Goal: Task Accomplishment & Management: Complete application form

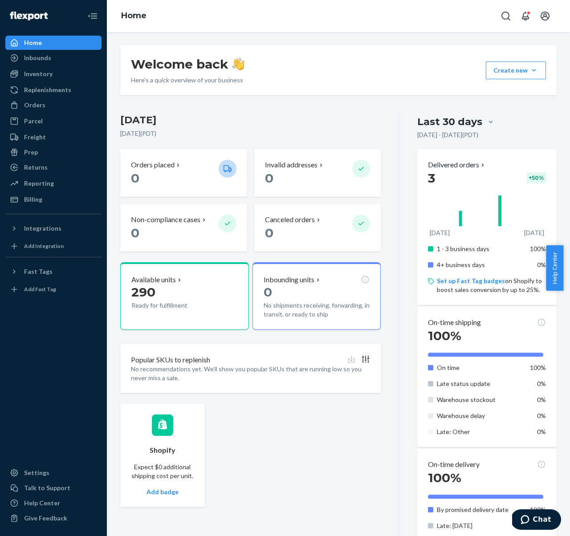
click at [253, 122] on h3 "[DATE]" at bounding box center [250, 120] width 261 height 14
click at [59, 73] on div "Inventory" at bounding box center [53, 74] width 94 height 12
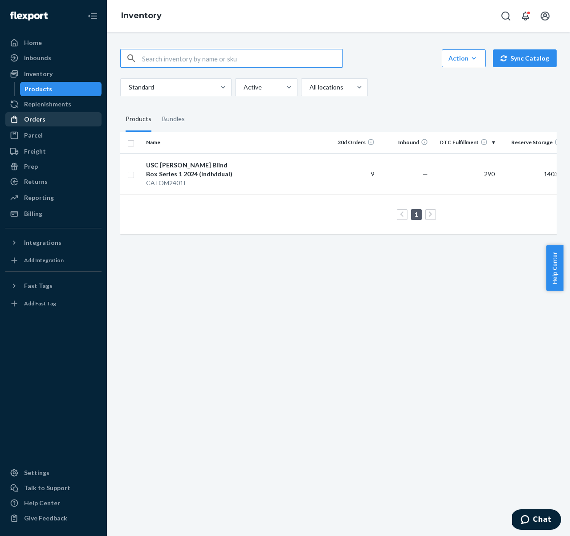
click at [41, 120] on div "Orders" at bounding box center [34, 119] width 21 height 9
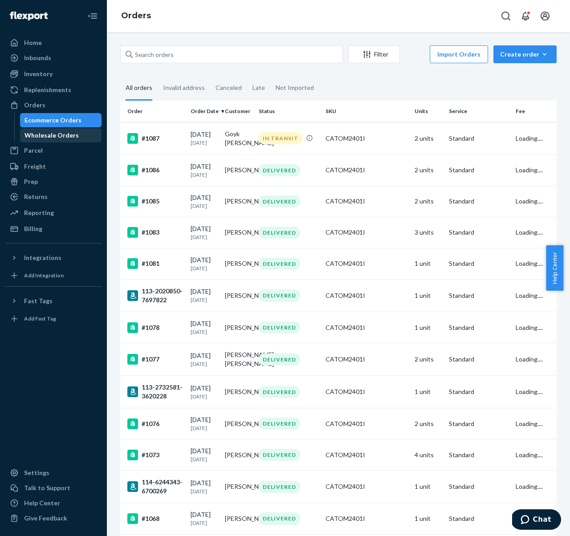
click at [53, 134] on div "Wholesale Orders" at bounding box center [51, 135] width 54 height 9
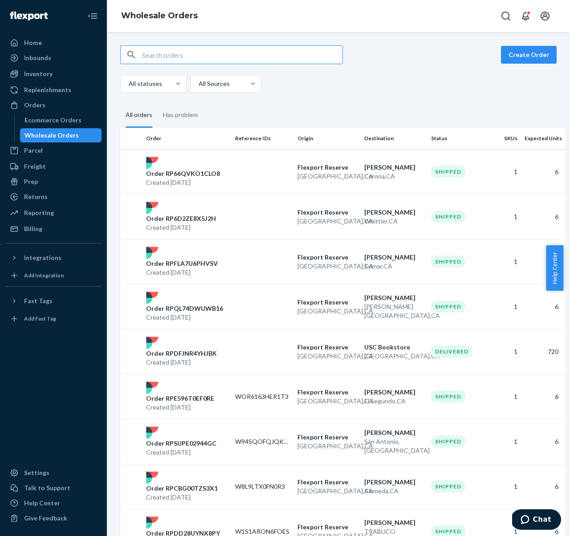
click at [315, 114] on fieldset "All orders Has problem" at bounding box center [338, 115] width 437 height 24
click at [522, 54] on button "Create Order" at bounding box center [529, 55] width 56 height 18
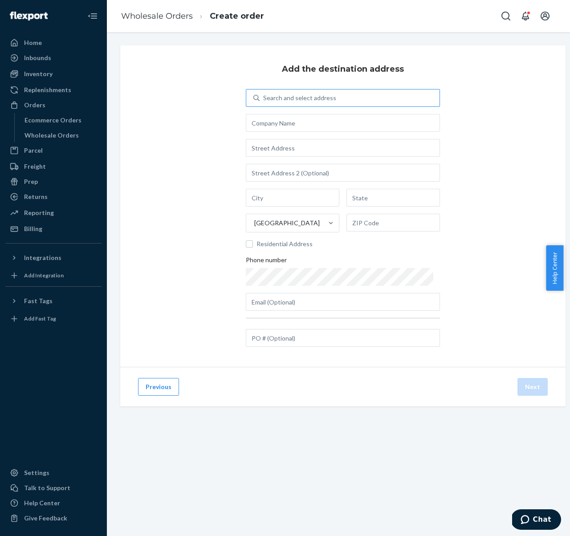
click at [301, 99] on div "Search and select address" at bounding box center [299, 98] width 73 height 9
click at [264, 99] on input "Search and select address" at bounding box center [263, 98] width 1 height 9
type input "usc"
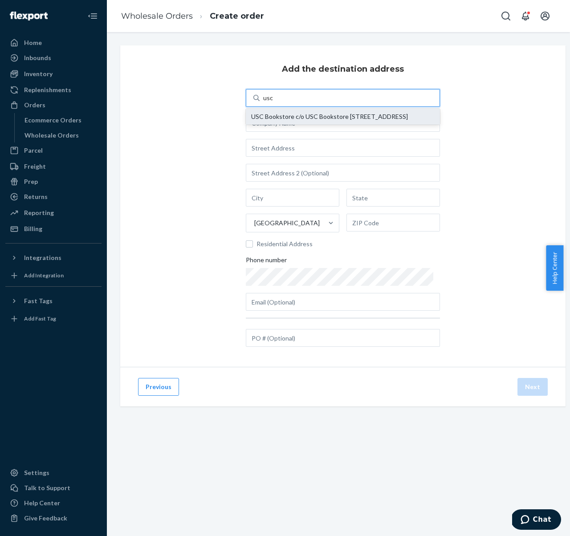
click at [305, 120] on div "USC Bookstore c/o USC Bookstore [STREET_ADDRESS]" at bounding box center [343, 116] width 184 height 7
click at [273, 102] on input "usc" at bounding box center [268, 98] width 10 height 9
type input "USC Bookstore"
type input "[GEOGRAPHIC_DATA]"
type input "CA"
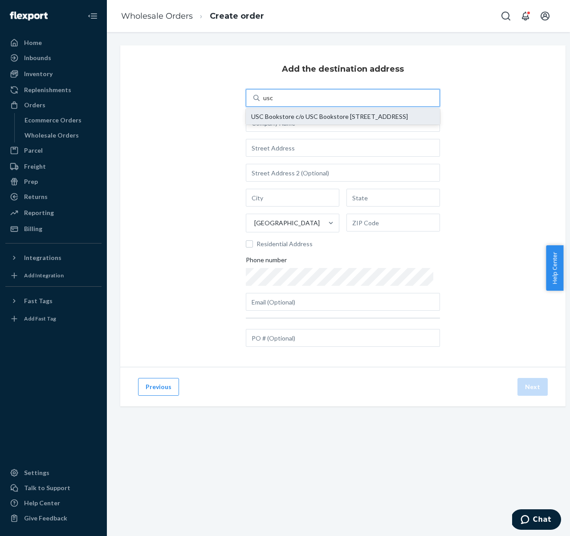
type input "90089"
type input "[STREET_ADDRESS]"
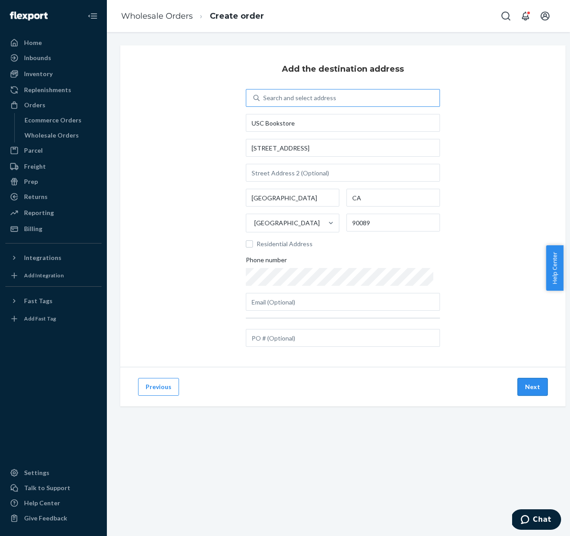
click at [535, 389] on button "Next" at bounding box center [533, 387] width 30 height 18
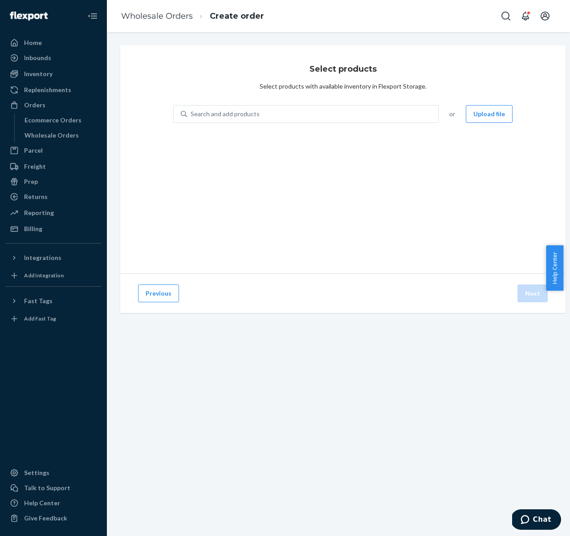
click at [314, 123] on div "Search and add products or Upload file" at bounding box center [342, 119] width 339 height 29
click at [318, 114] on div "Search and add products" at bounding box center [312, 114] width 251 height 16
click at [192, 114] on input "Search and add products" at bounding box center [191, 114] width 1 height 9
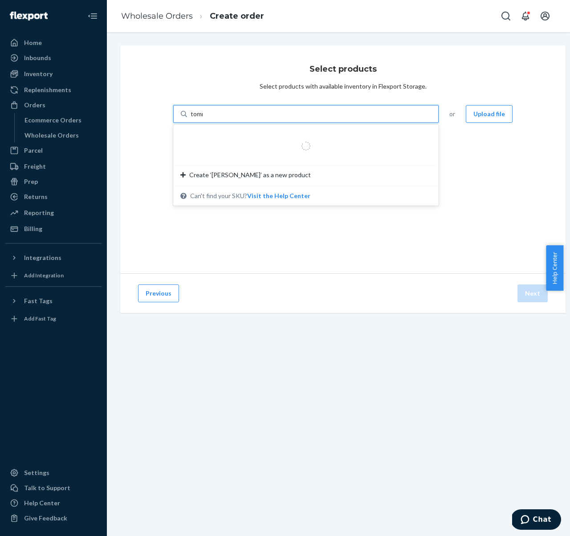
type input "[PERSON_NAME]"
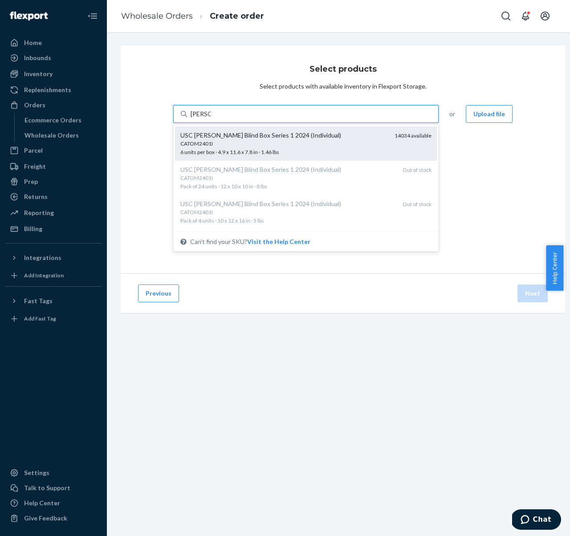
click at [260, 133] on div "USC [PERSON_NAME] Blind Box Series 1 2024 (Individual)" at bounding box center [283, 135] width 207 height 9
click at [211, 118] on input "[PERSON_NAME]" at bounding box center [201, 114] width 20 height 9
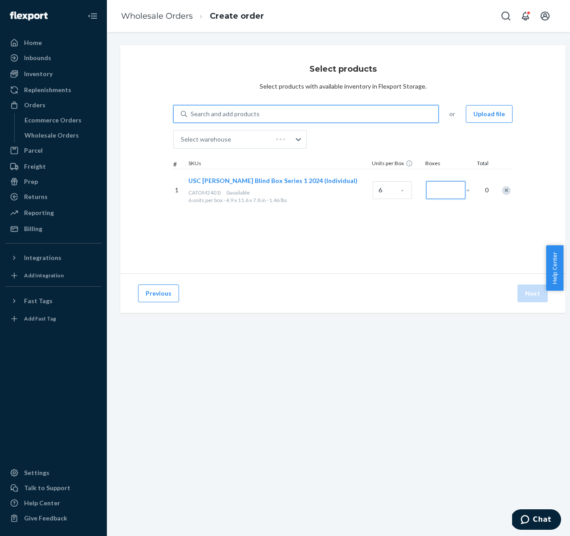
click at [431, 186] on input "Number of boxes" at bounding box center [445, 190] width 39 height 18
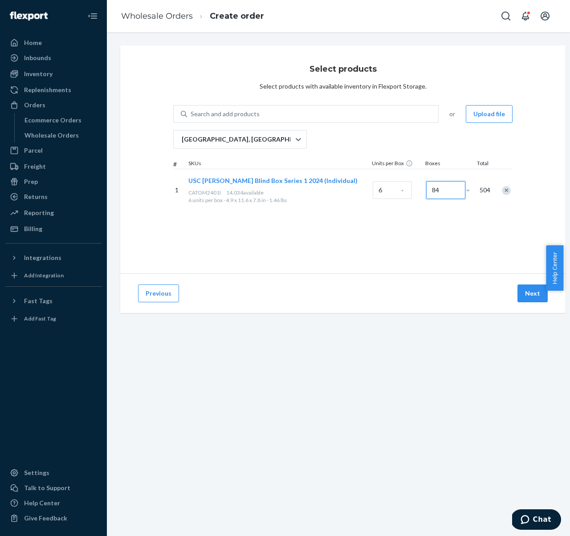
type input "84"
click at [446, 247] on div "Select products Select products with available inventory in Flexport Storage. S…" at bounding box center [342, 159] width 445 height 228
click at [530, 297] on button "Next" at bounding box center [533, 294] width 30 height 18
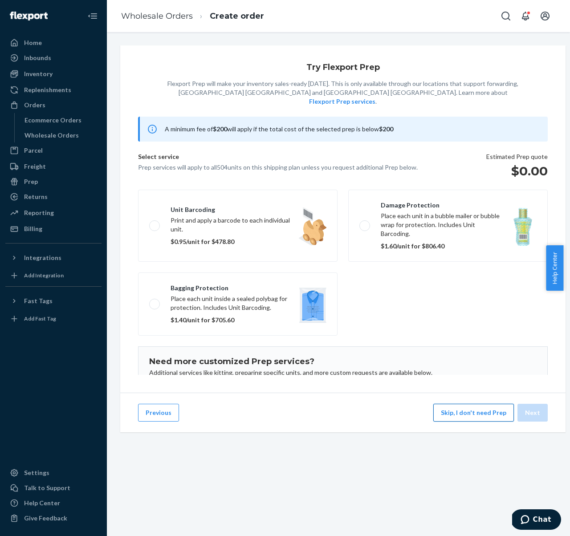
click at [485, 422] on button "Skip, I don't need Prep" at bounding box center [473, 413] width 81 height 18
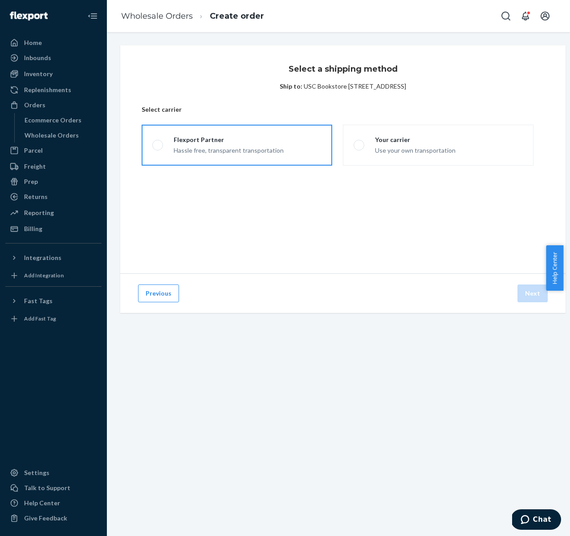
click at [238, 148] on div "Hassle free, transparent transportation" at bounding box center [229, 149] width 110 height 11
click at [158, 148] on input "Flexport Partner Hassle free, transparent transportation" at bounding box center [155, 146] width 6 height 6
radio input "true"
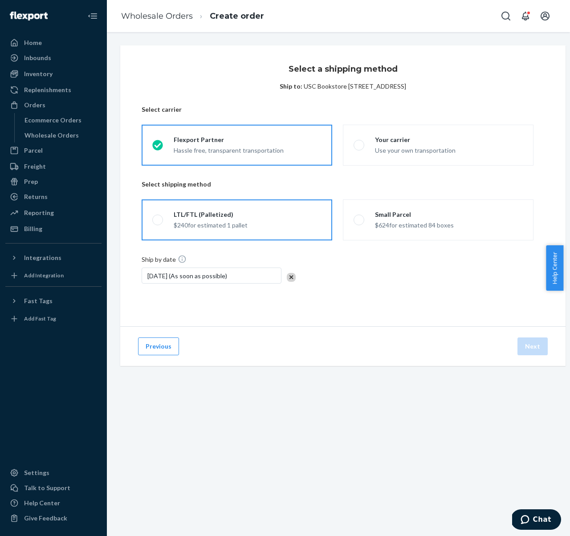
click at [243, 215] on div "LTL/FTL (Palletized)" at bounding box center [211, 214] width 74 height 9
click at [158, 217] on input "LTL/FTL (Palletized) $240 for estimated 1 pallet" at bounding box center [155, 220] width 6 height 6
radio input "true"
click at [261, 189] on div "Select shipping method" at bounding box center [343, 190] width 403 height 20
click at [440, 309] on div "Select a shipping method Ship to: USC Bookstore [STREET_ADDRESS] Select carrier…" at bounding box center [342, 185] width 445 height 281
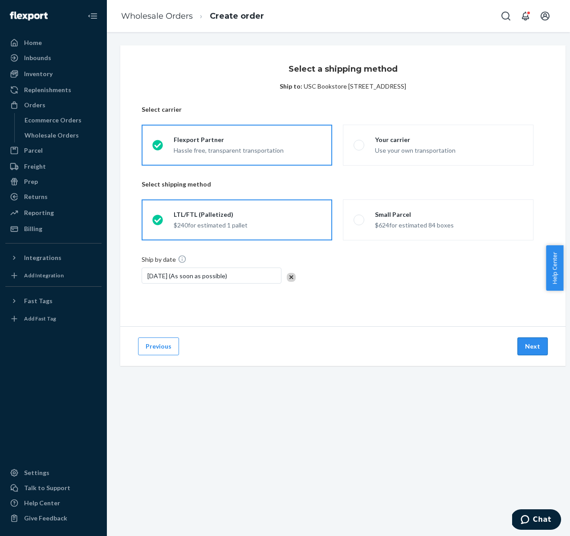
click at [529, 344] on button "Next" at bounding box center [533, 347] width 30 height 18
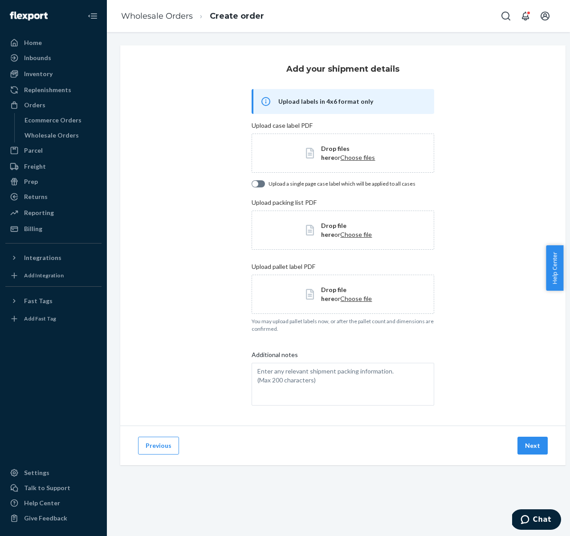
click at [473, 294] on div "Add your shipment details Upload labels in 4x6 format only Upload case label PD…" at bounding box center [342, 235] width 445 height 380
click at [262, 184] on div at bounding box center [258, 183] width 13 height 7
click at [260, 185] on div at bounding box center [261, 184] width 6 height 6
checkbox input "false"
click at [499, 221] on div "Add your shipment details Upload labels in 4x6 format only Upload case label PD…" at bounding box center [342, 235] width 445 height 380
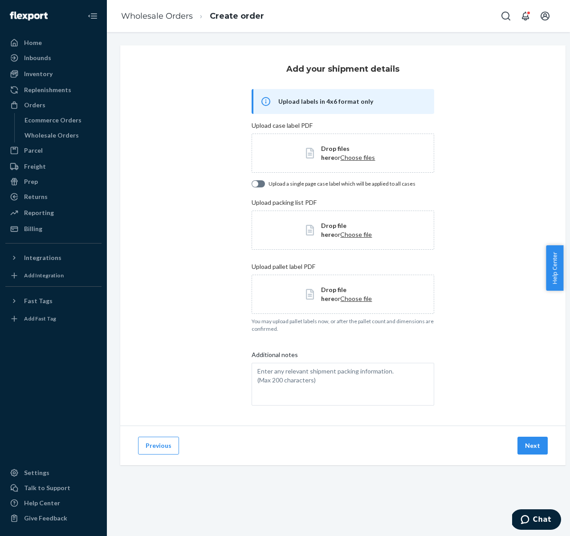
click at [462, 284] on div "Add your shipment details Upload labels in 4x6 format only Upload case label PD…" at bounding box center [342, 235] width 445 height 380
click at [468, 282] on div "Add your shipment details Upload labels in 4x6 format only Upload case label PD…" at bounding box center [342, 235] width 445 height 380
click at [351, 302] on span "Choose file" at bounding box center [356, 299] width 32 height 8
click at [539, 445] on button "Next" at bounding box center [533, 444] width 30 height 18
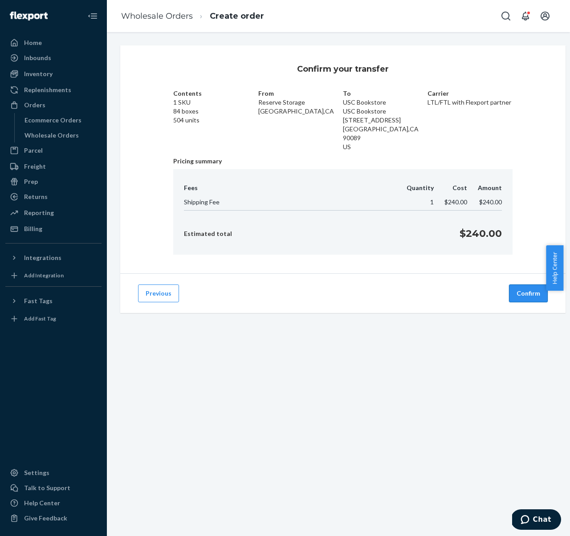
click at [524, 298] on button "Confirm" at bounding box center [528, 294] width 39 height 18
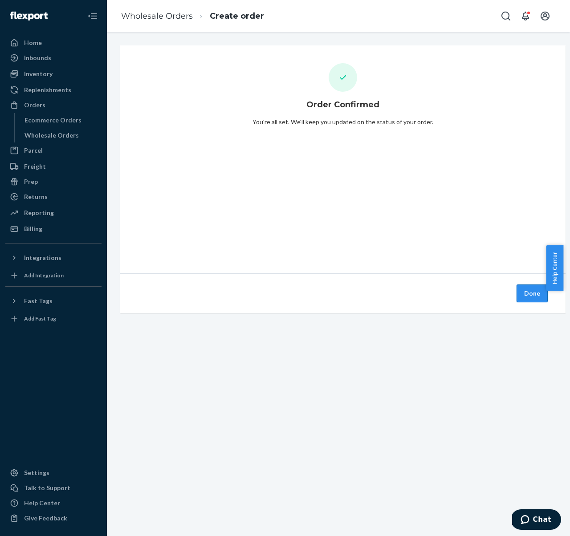
click at [528, 293] on button "Done" at bounding box center [532, 294] width 31 height 18
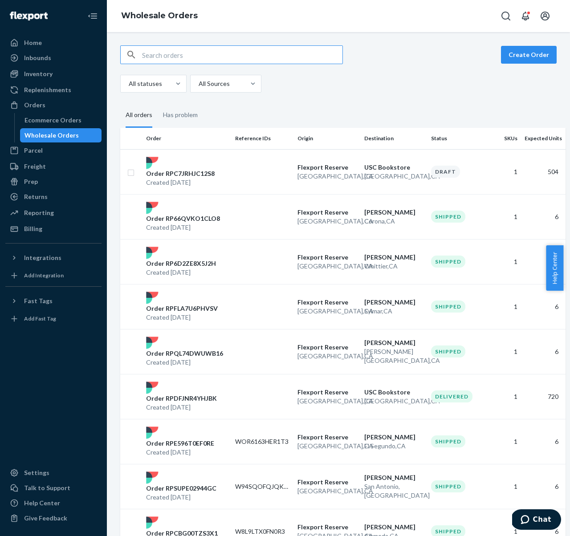
click at [342, 103] on fieldset "All orders Has problem" at bounding box center [338, 115] width 437 height 24
click at [37, 41] on div "Home" at bounding box center [33, 42] width 18 height 9
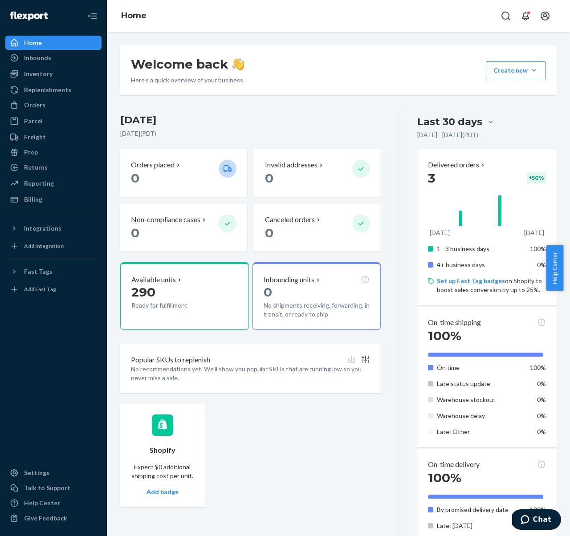
click at [69, 45] on div "Home" at bounding box center [53, 43] width 94 height 12
click at [57, 70] on div "Inventory" at bounding box center [53, 74] width 94 height 12
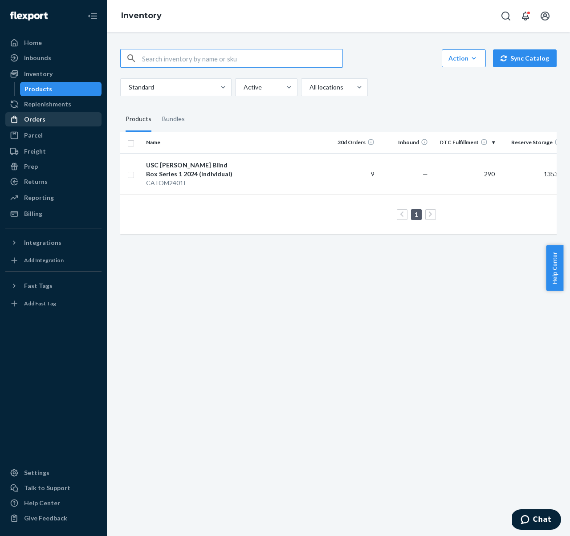
click at [41, 115] on div "Orders" at bounding box center [34, 119] width 21 height 9
